Goal: Task Accomplishment & Management: Manage account settings

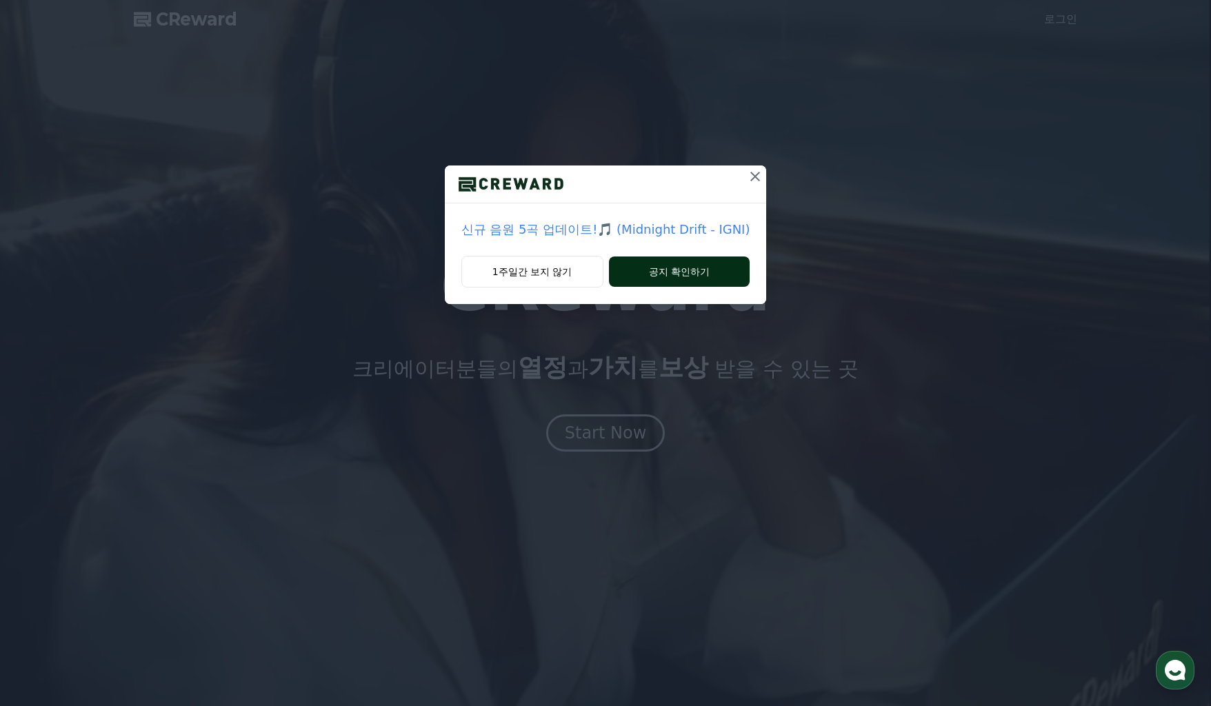
click at [674, 273] on button "공지 확인하기" at bounding box center [679, 272] width 141 height 30
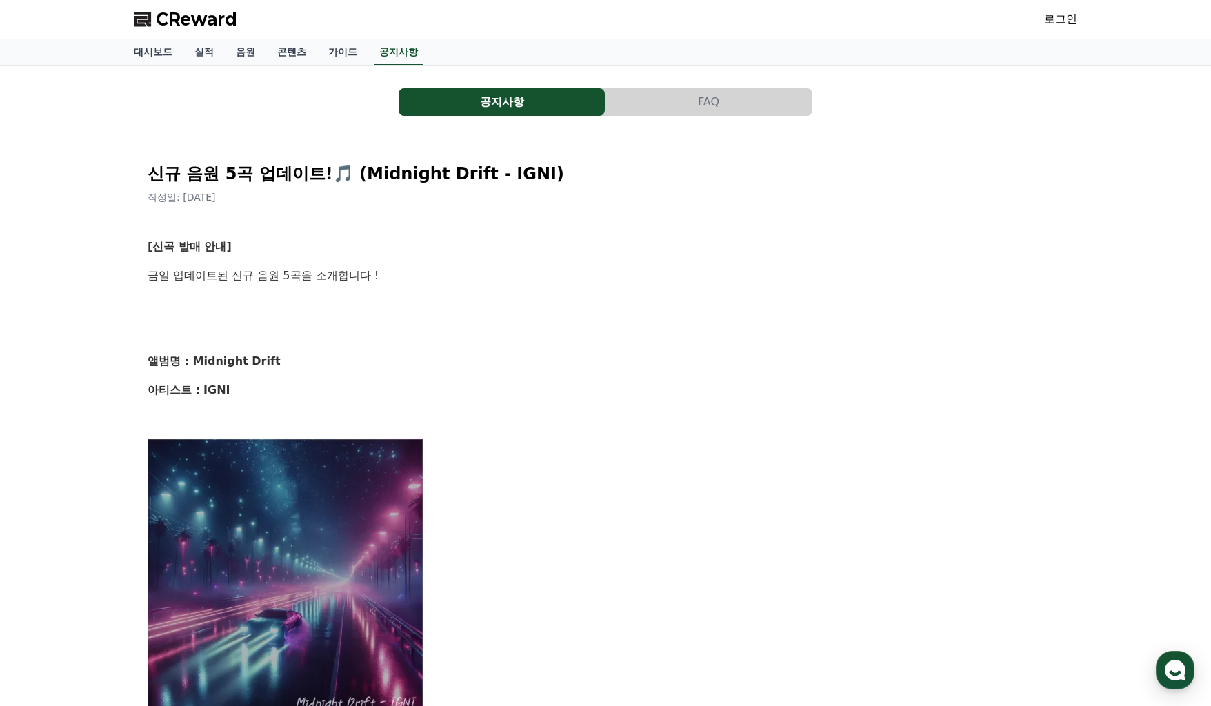
click at [1060, 21] on link "로그인" at bounding box center [1060, 19] width 33 height 17
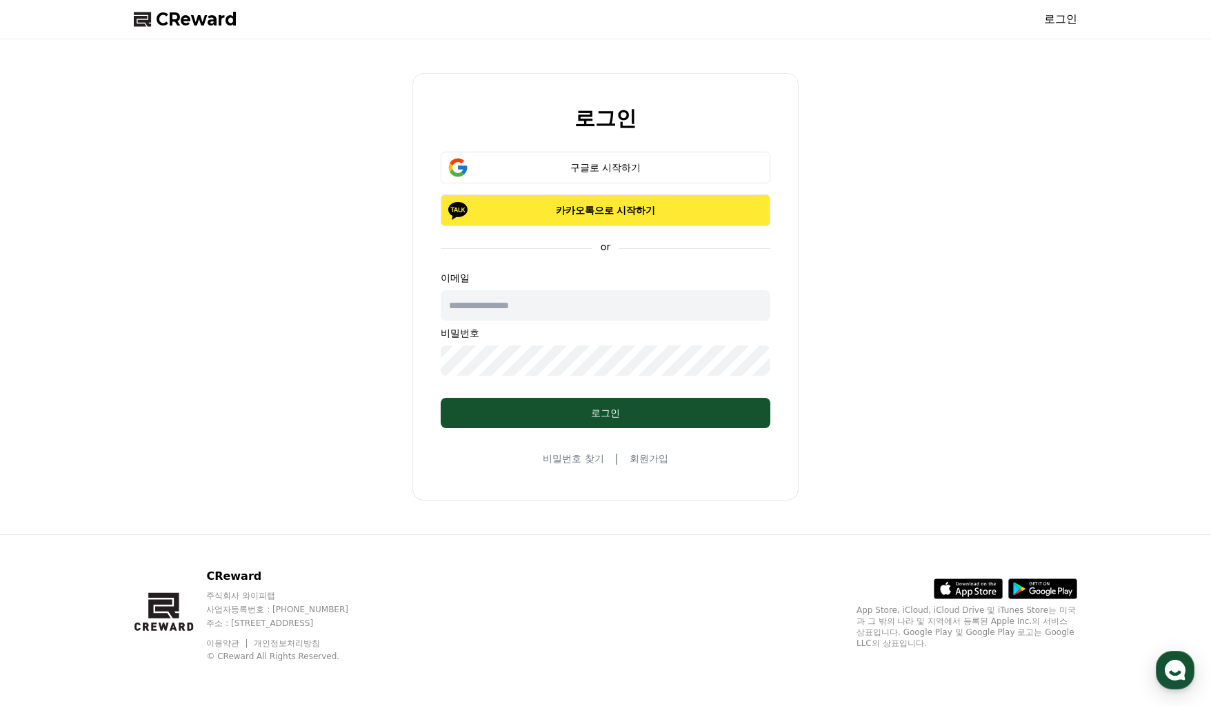
click at [613, 212] on p "카카오톡으로 시작하기" at bounding box center [606, 210] width 290 height 14
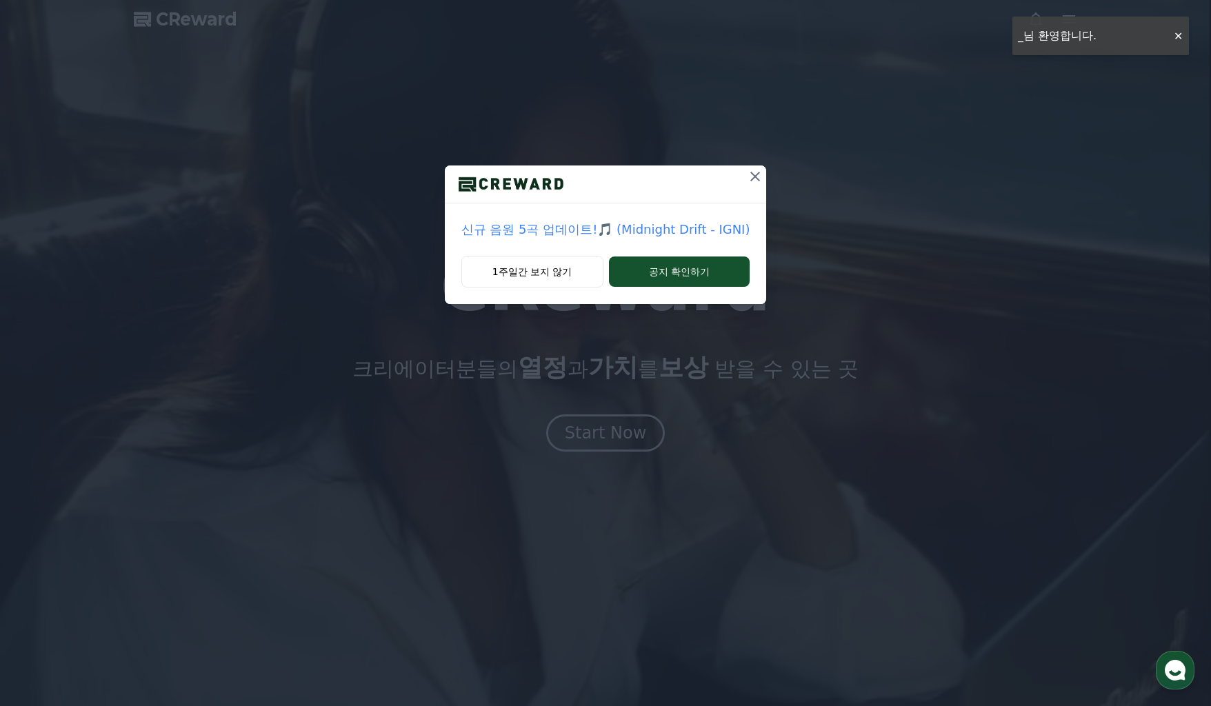
click at [750, 175] on icon at bounding box center [755, 177] width 10 height 10
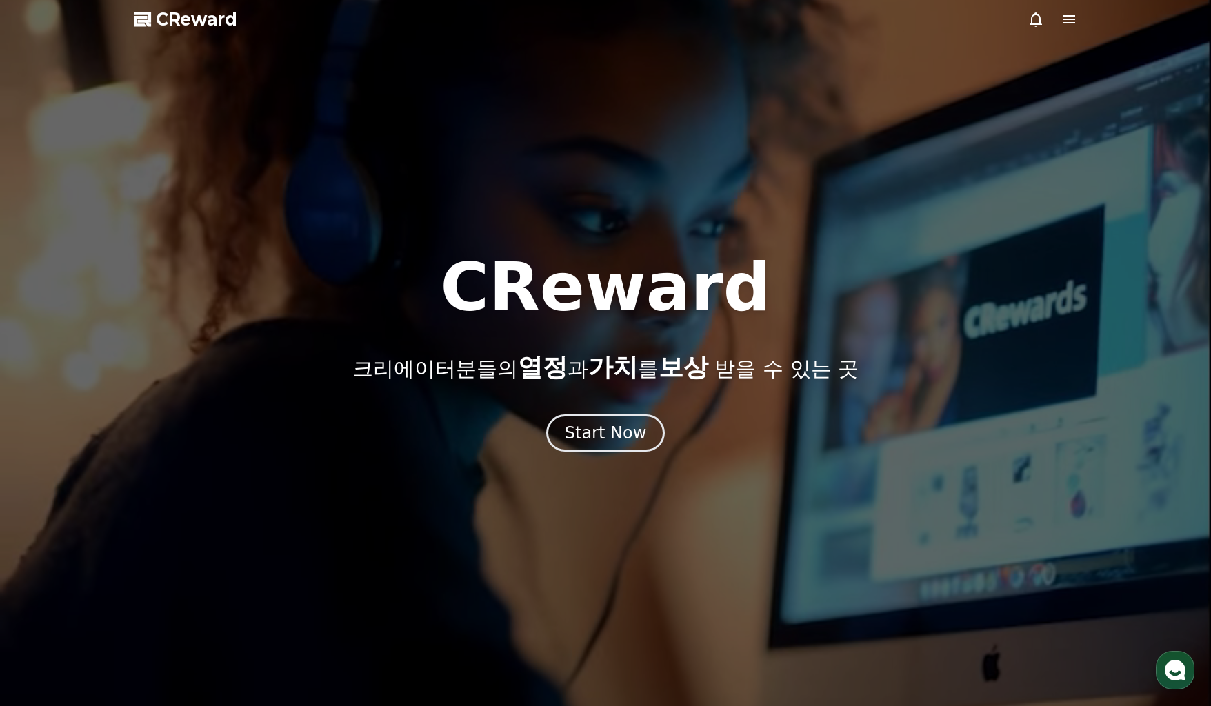
click at [1069, 17] on icon at bounding box center [1069, 19] width 17 height 17
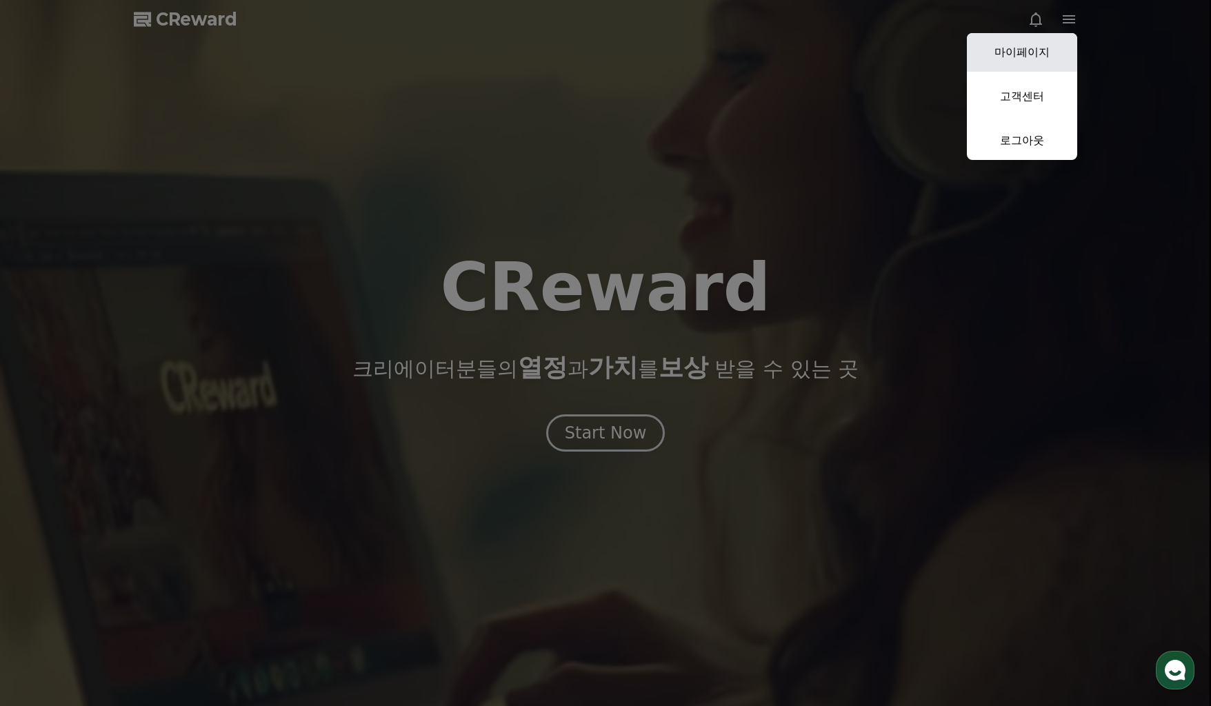
click at [1032, 52] on link "마이페이지" at bounding box center [1022, 52] width 110 height 39
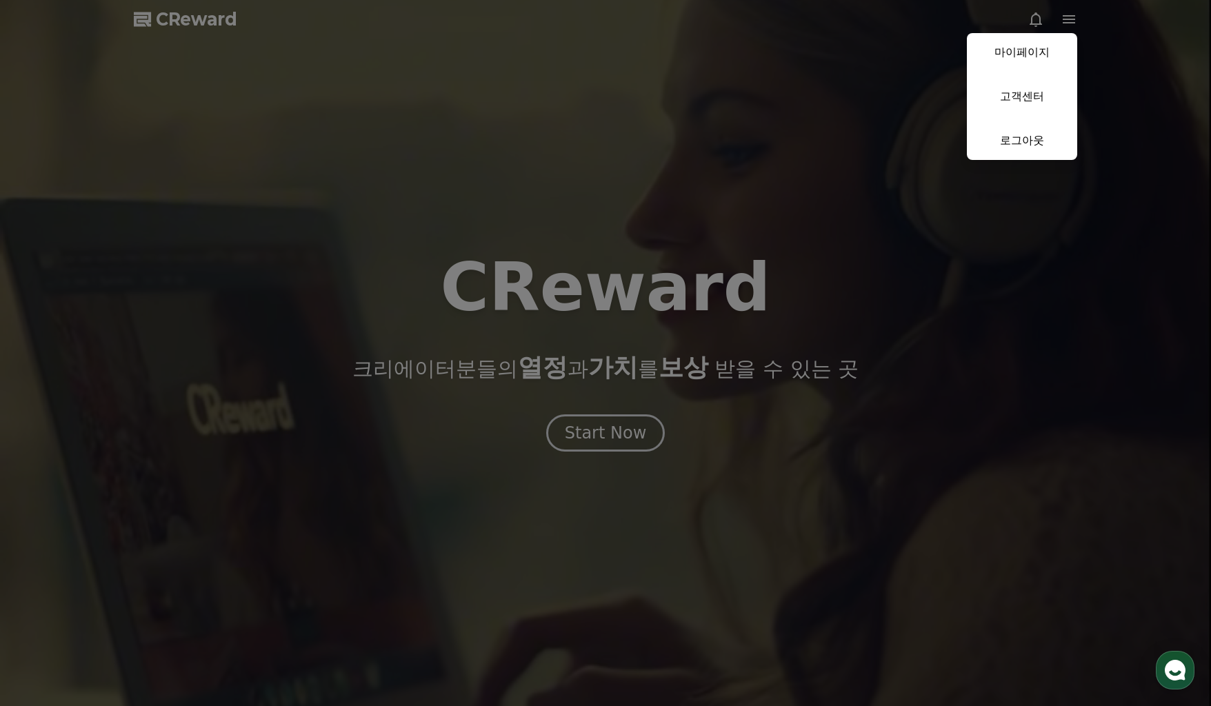
select select "**********"
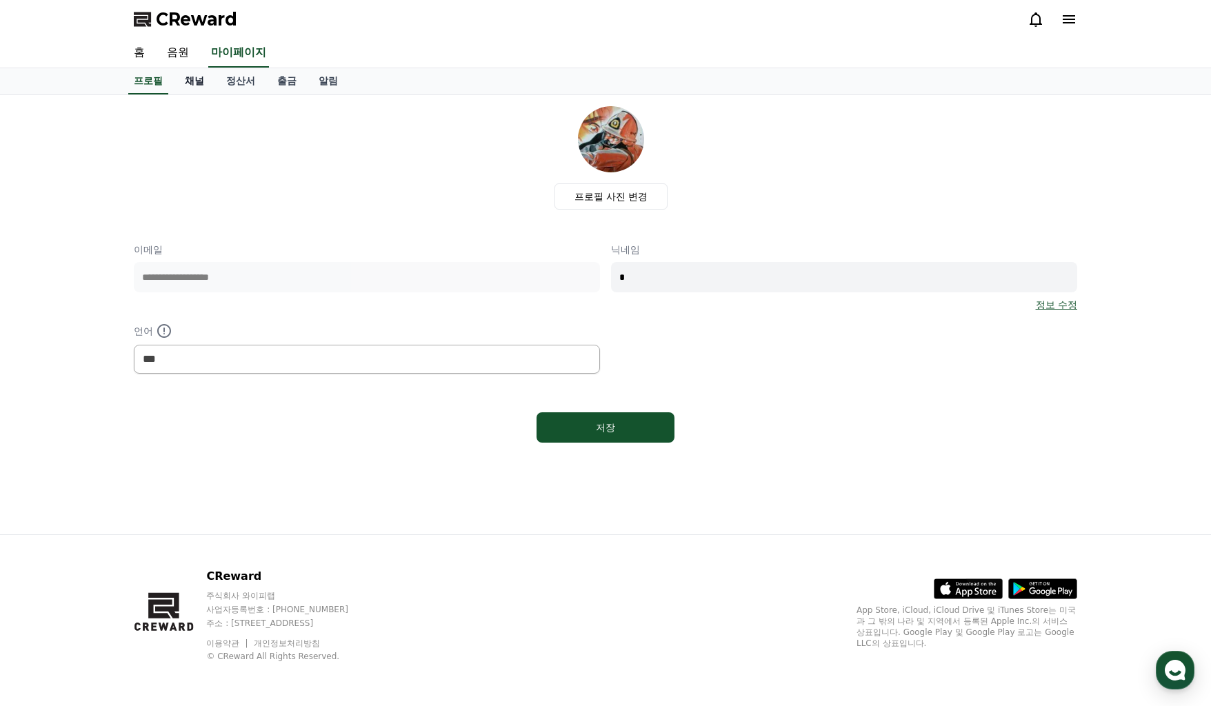
click at [192, 75] on link "채널" at bounding box center [194, 81] width 41 height 26
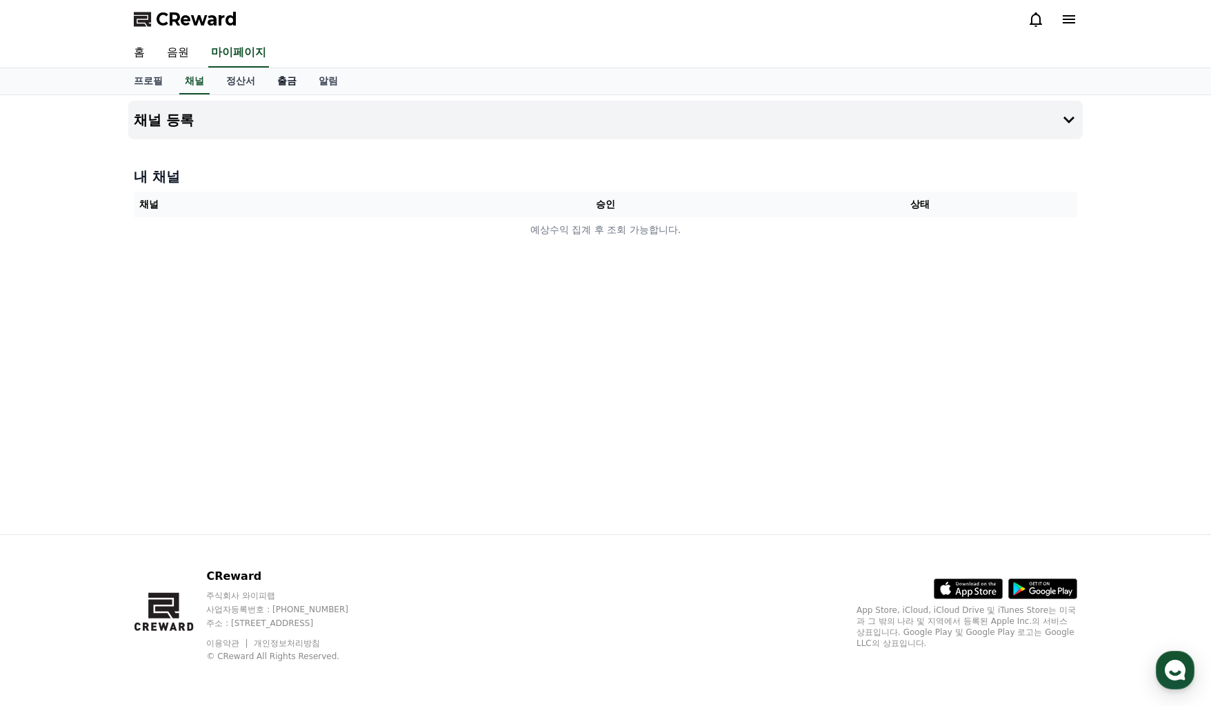
drag, startPoint x: 282, startPoint y: 85, endPoint x: 275, endPoint y: 80, distance: 8.4
click at [282, 84] on link "출금" at bounding box center [286, 81] width 41 height 26
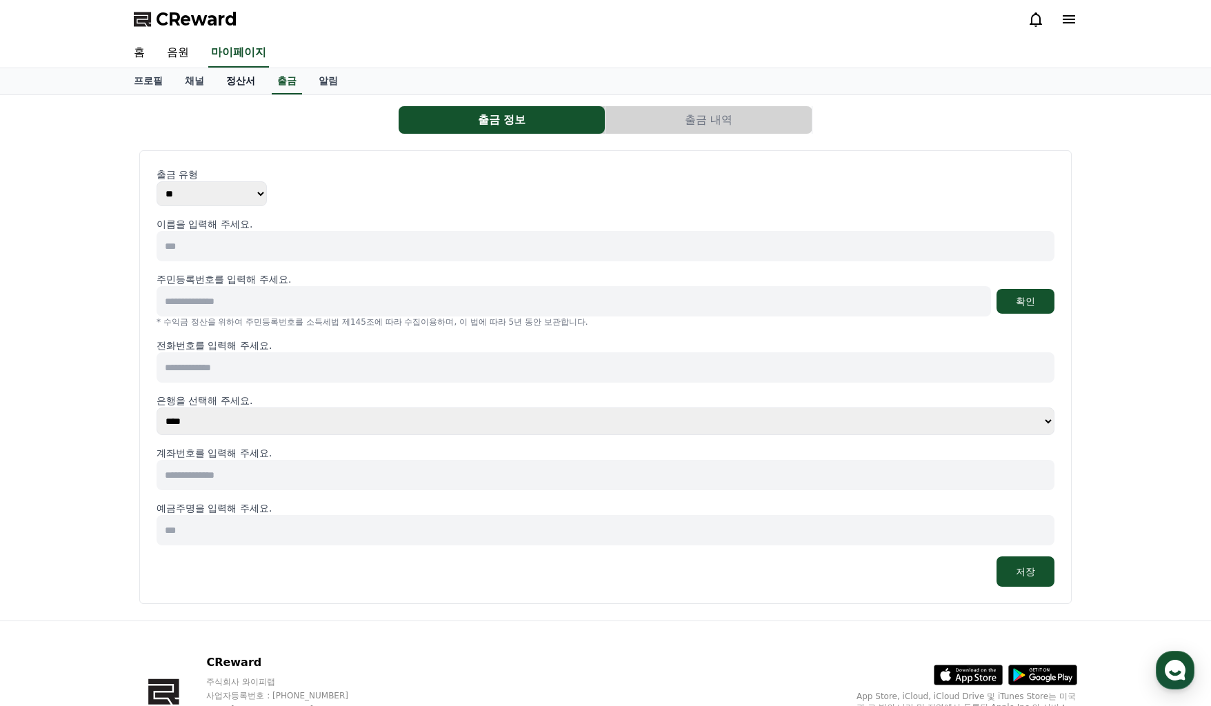
click at [244, 75] on link "정산서" at bounding box center [240, 81] width 51 height 26
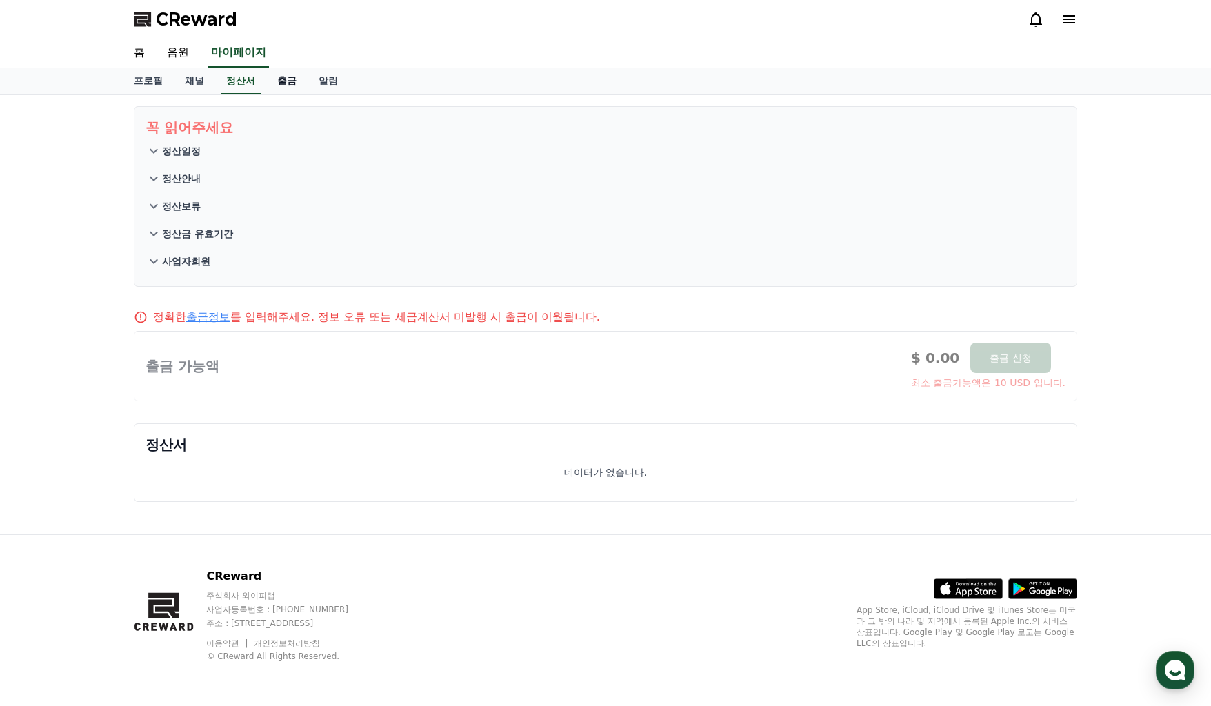
click at [281, 81] on link "출금" at bounding box center [286, 81] width 41 height 26
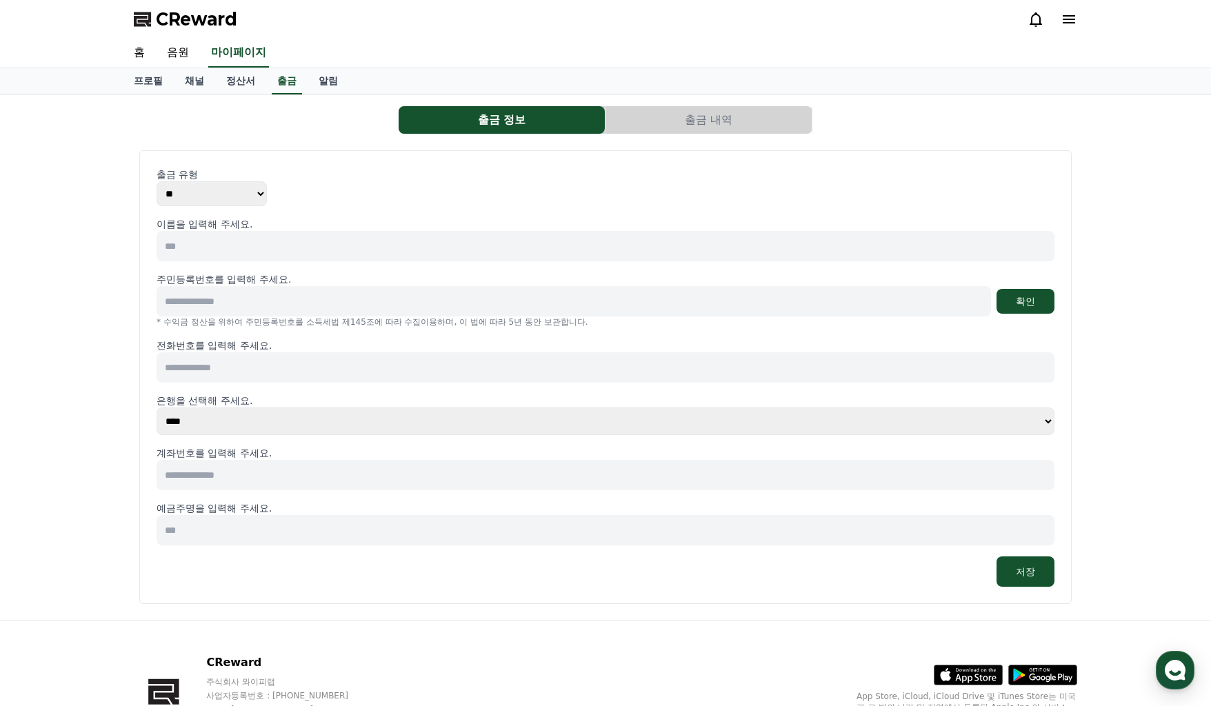
click at [1069, 21] on icon at bounding box center [1069, 19] width 17 height 17
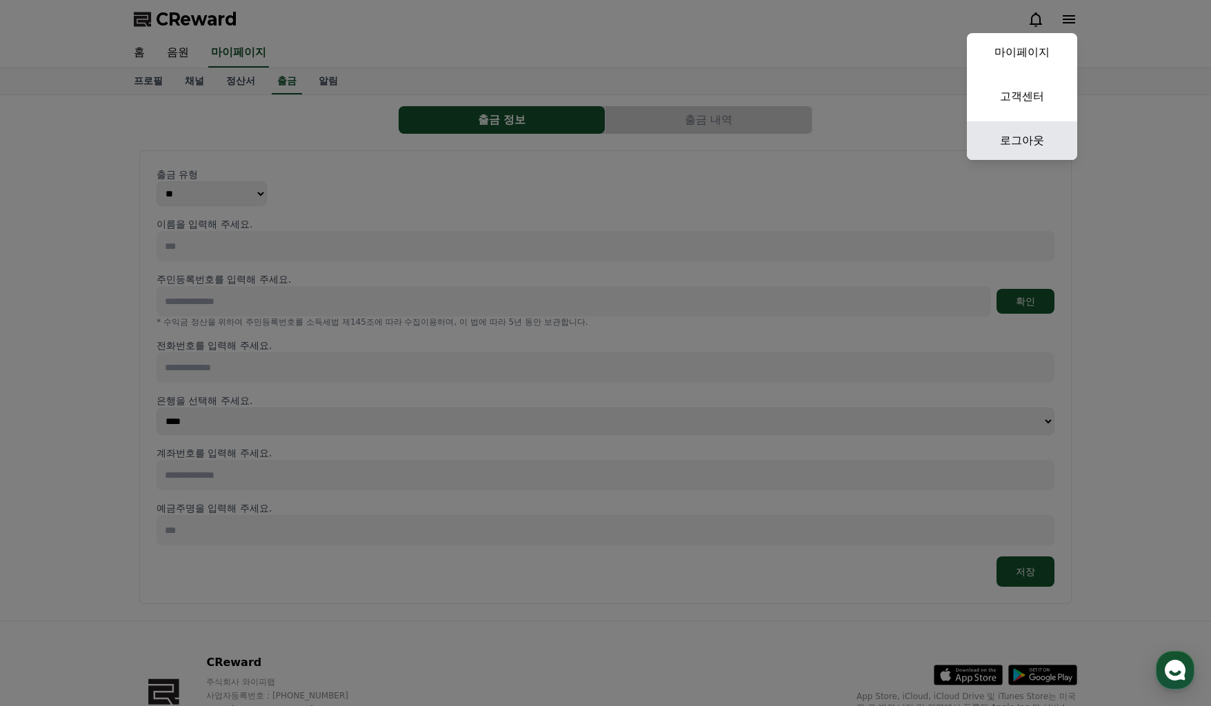
click at [1021, 148] on link "로그아웃" at bounding box center [1022, 140] width 110 height 39
